Goal: Find specific page/section: Find specific page/section

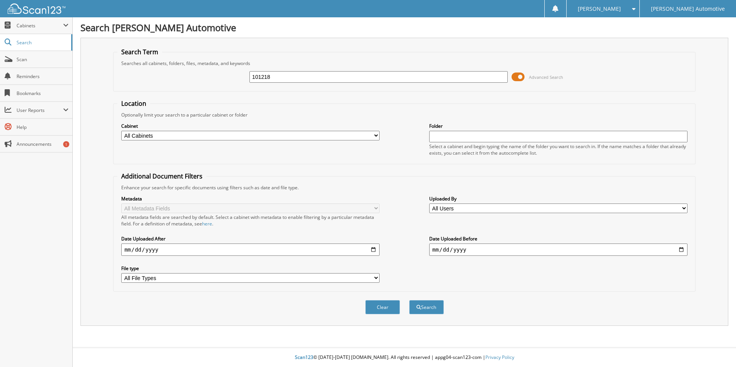
type input "101218"
click at [409, 300] on button "Search" at bounding box center [426, 307] width 35 height 14
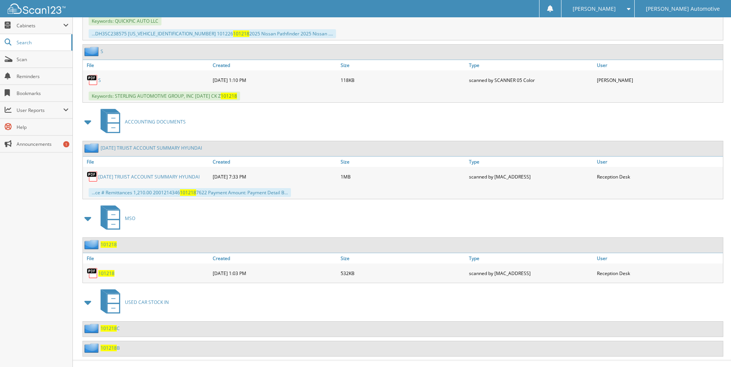
scroll to position [1310, 0]
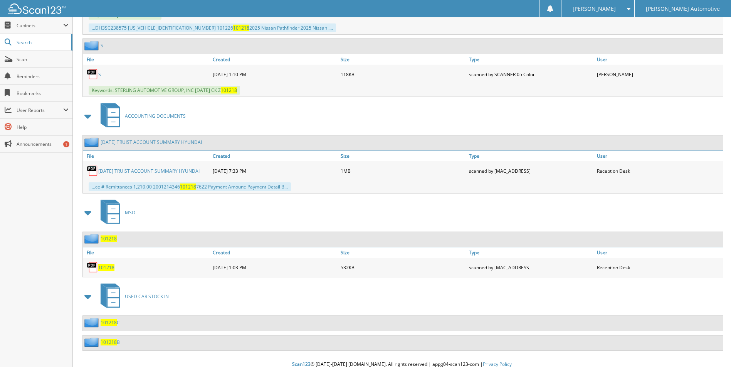
click at [103, 265] on link "101218" at bounding box center [106, 268] width 16 height 7
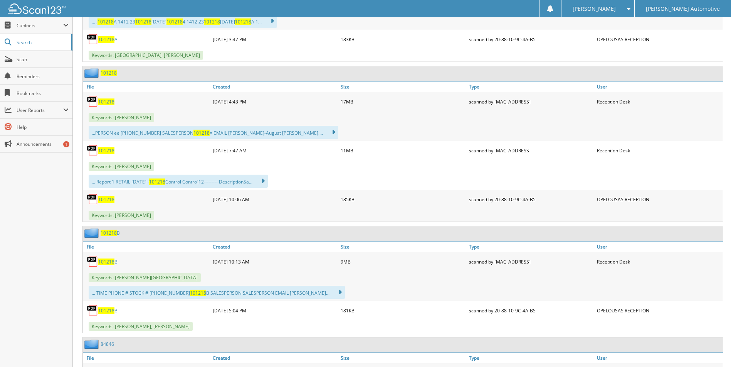
scroll to position [424, 0]
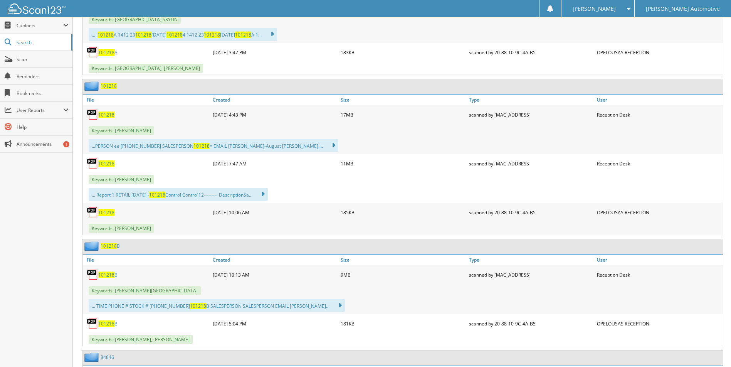
click at [107, 164] on span "101218" at bounding box center [106, 164] width 16 height 7
